Goal: Check status

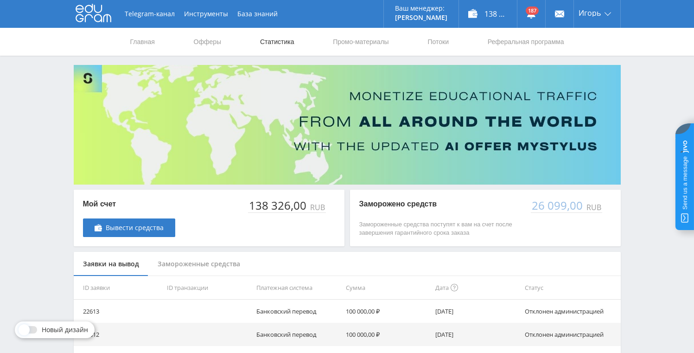
click at [279, 43] on link "Статистика" at bounding box center [277, 42] width 36 height 28
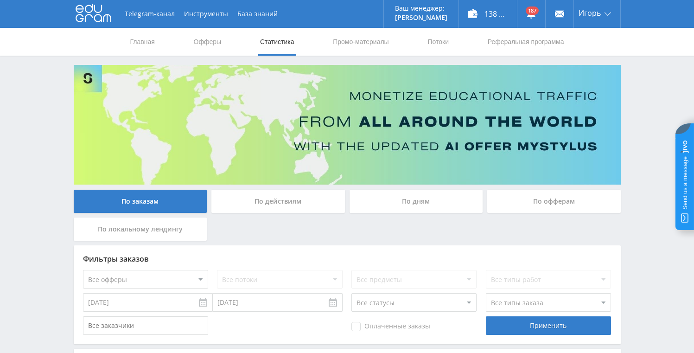
click at [400, 197] on div "По дням" at bounding box center [415, 201] width 133 height 23
click at [0, 0] on input "По дням" at bounding box center [0, 0] width 0 height 0
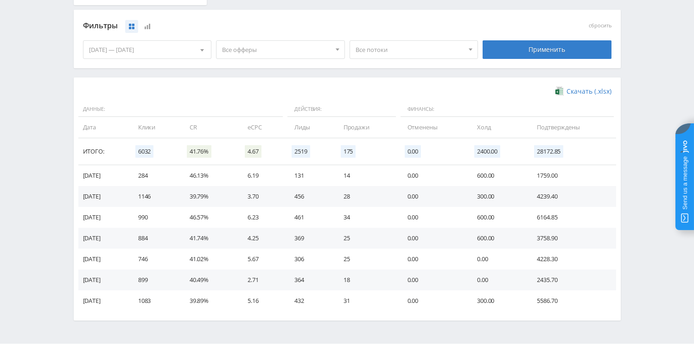
scroll to position [236, 0]
click at [300, 195] on td "456" at bounding box center [309, 195] width 49 height 21
copy td "456"
click at [302, 194] on td "456" at bounding box center [309, 195] width 49 height 21
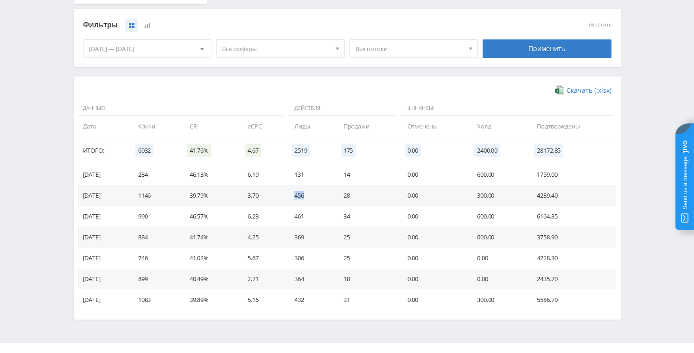
click at [302, 194] on td "456" at bounding box center [309, 195] width 49 height 21
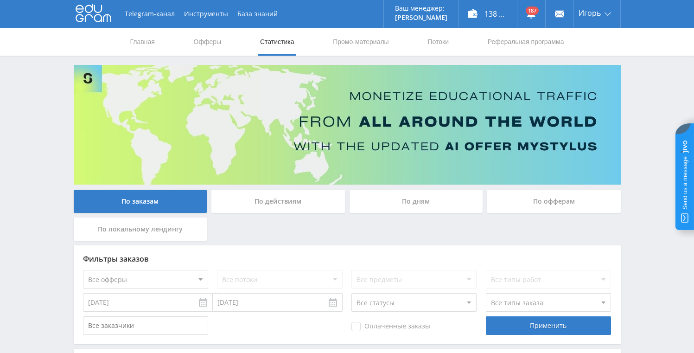
click at [440, 199] on div "По дням" at bounding box center [415, 201] width 133 height 23
click at [0, 0] on input "По дням" at bounding box center [0, 0] width 0 height 0
click at [490, 9] on div "138 326,00 ₽" at bounding box center [488, 14] width 58 height 28
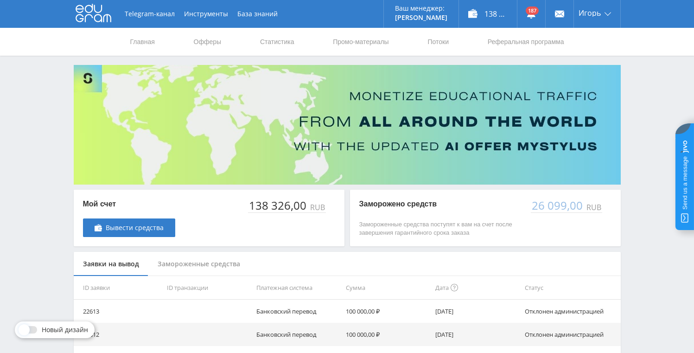
click at [639, 98] on div "Telegram-канал Инструменты База знаний Ваш менеджер: [PERSON_NAME] Online @val_…" at bounding box center [347, 208] width 694 height 416
click at [482, 11] on div "138 326,00 ₽" at bounding box center [488, 14] width 58 height 28
